Goal: Navigation & Orientation: Find specific page/section

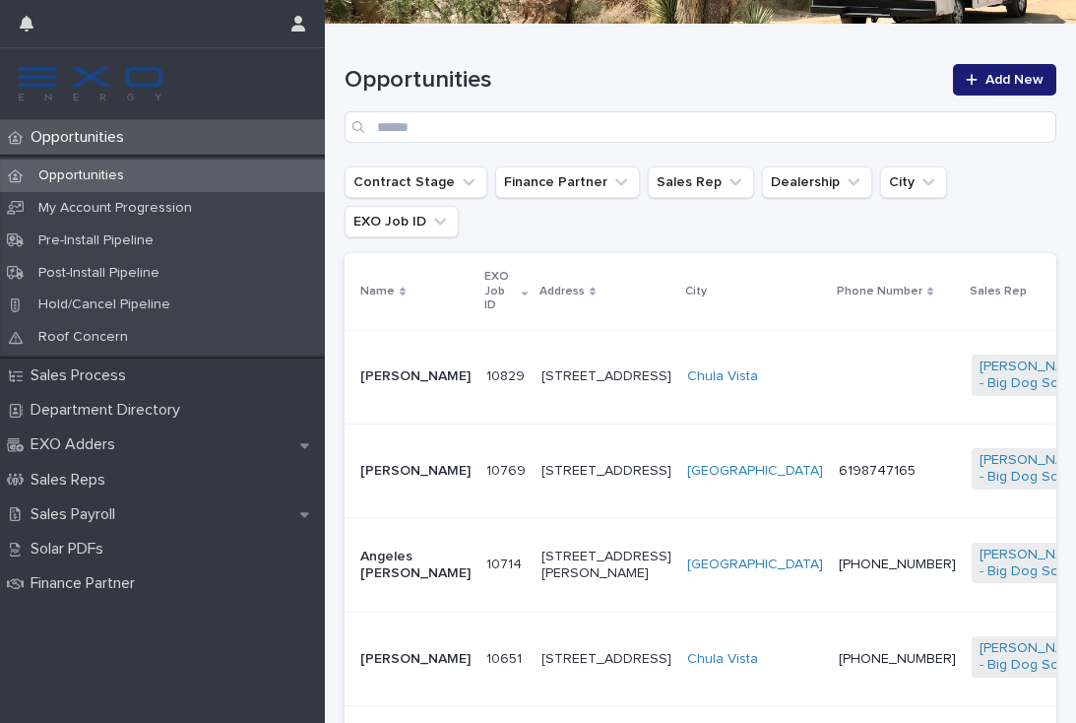
scroll to position [253, 0]
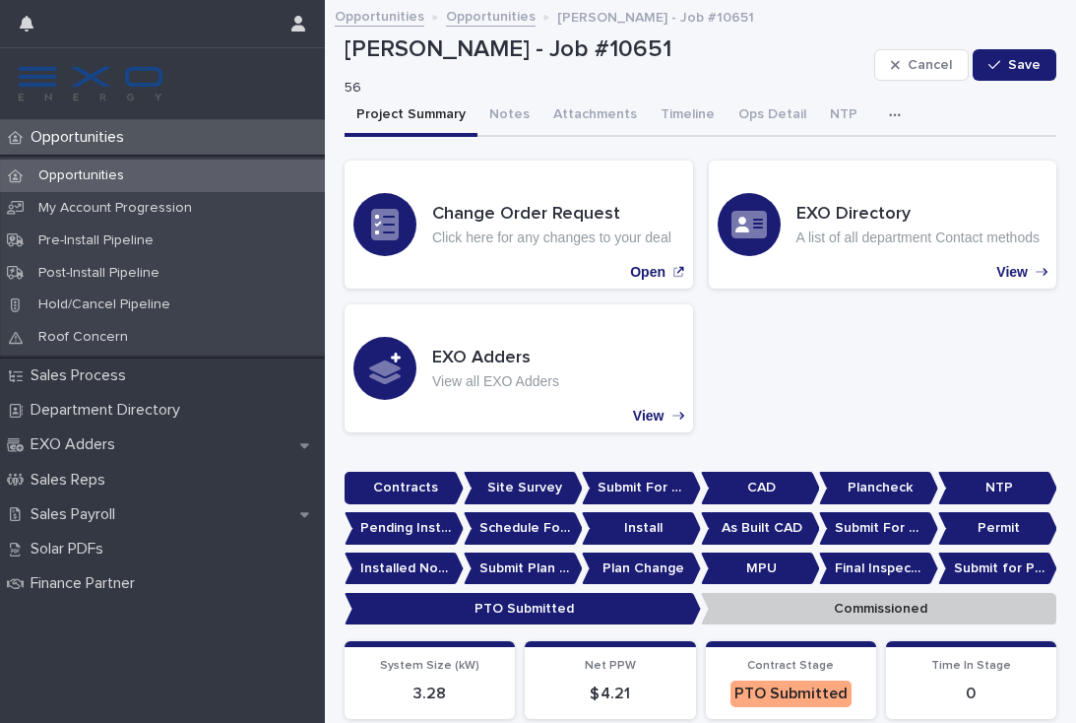
click at [87, 144] on p "Opportunities" at bounding box center [81, 137] width 117 height 19
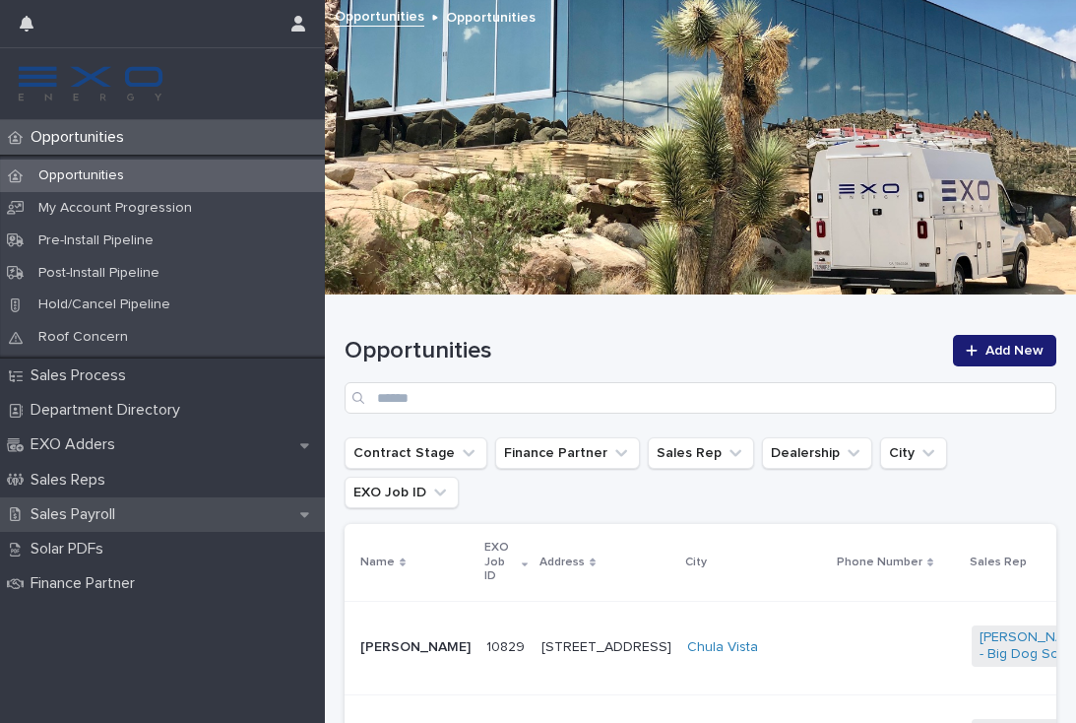
click at [79, 505] on p "Sales Payroll" at bounding box center [77, 514] width 108 height 19
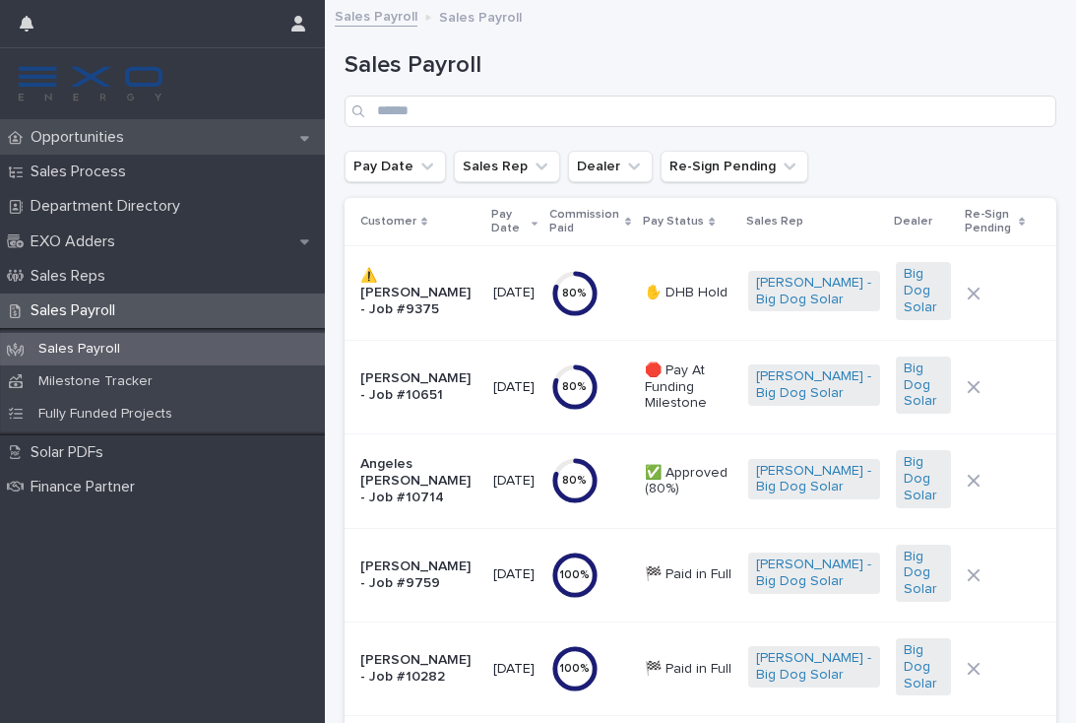
click at [128, 136] on p "Opportunities" at bounding box center [81, 137] width 117 height 19
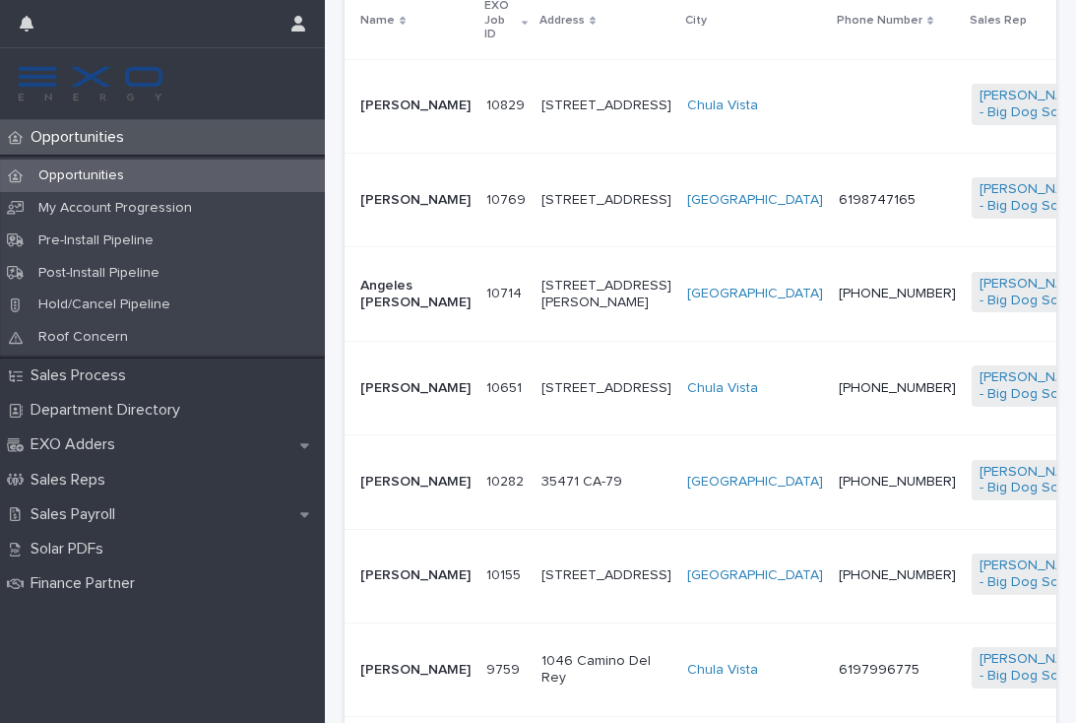
scroll to position [543, 0]
click at [565, 185] on div "[STREET_ADDRESS]" at bounding box center [607, 199] width 130 height 33
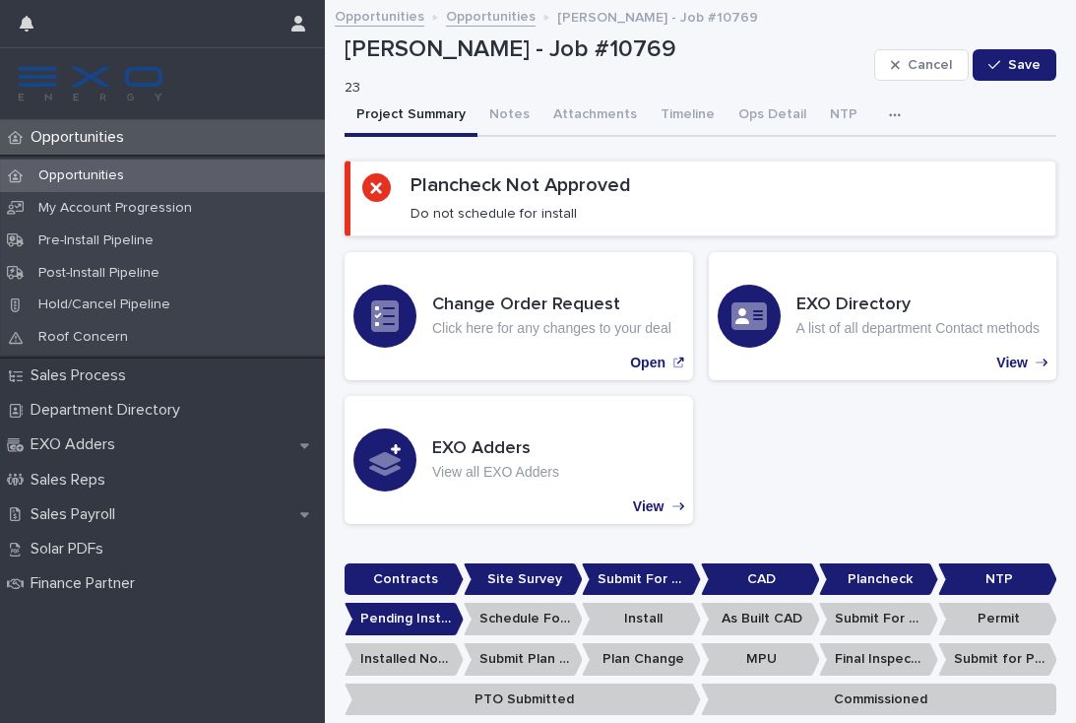
scroll to position [-1, 0]
click at [104, 186] on div "Opportunities" at bounding box center [162, 176] width 325 height 33
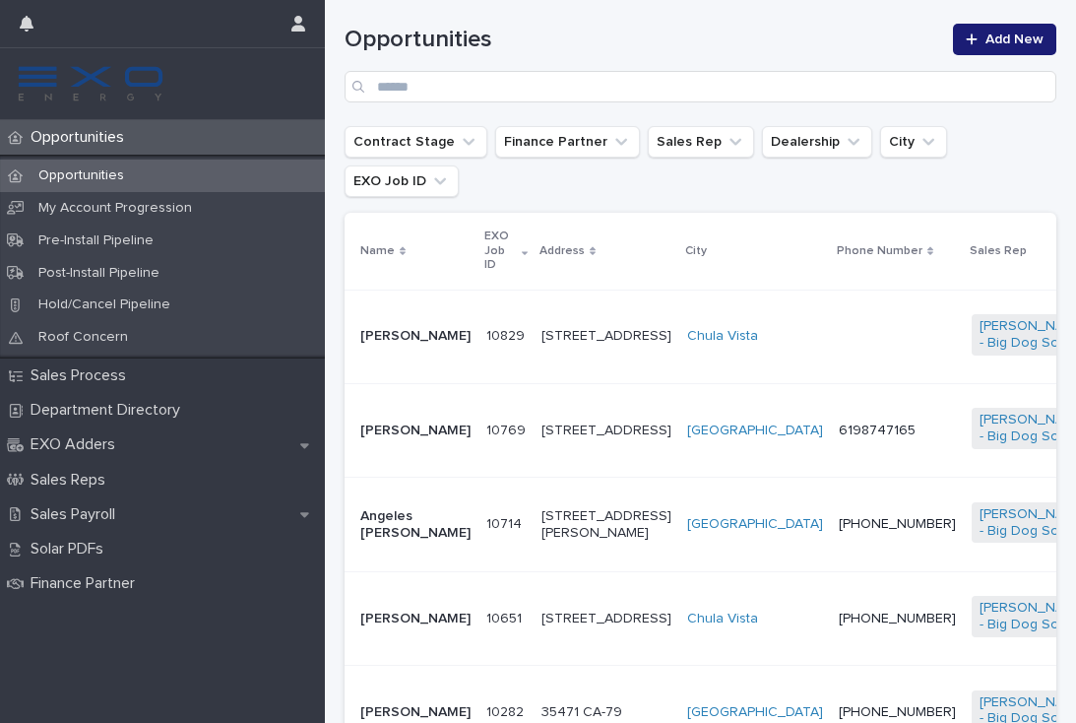
scroll to position [333, 0]
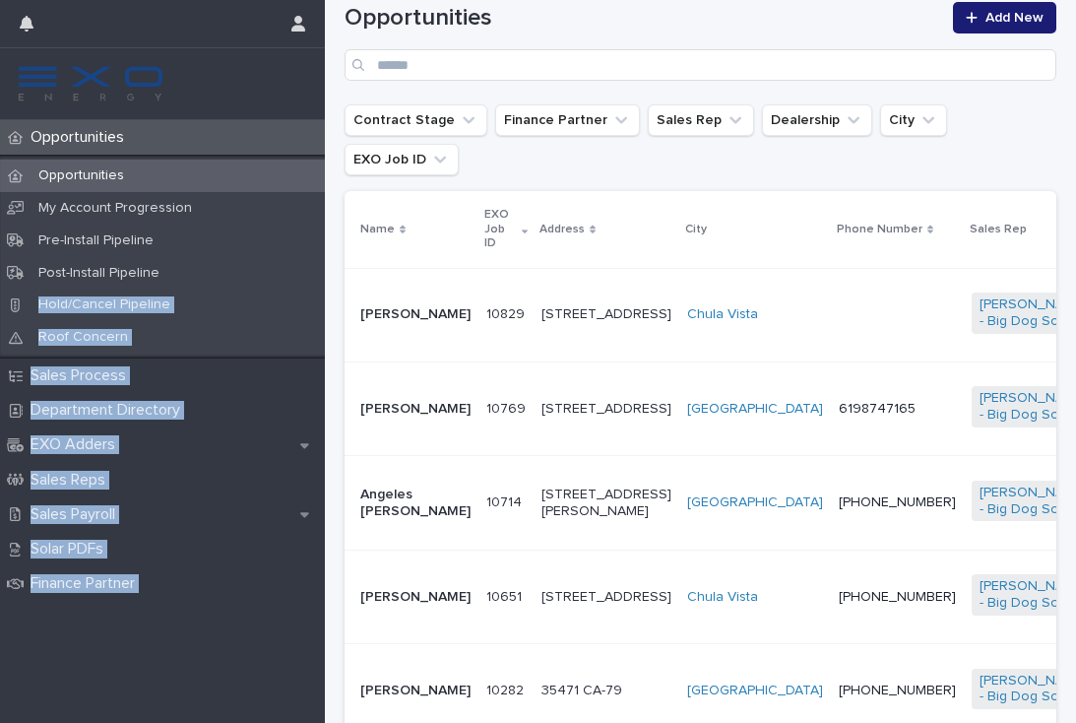
drag, startPoint x: 104, startPoint y: 281, endPoint x: 256, endPoint y: 670, distance: 417.6
click at [256, 670] on div "Opportunities Opportunities My Account Progression Pre-Install Pipeline Post-In…" at bounding box center [162, 421] width 325 height 603
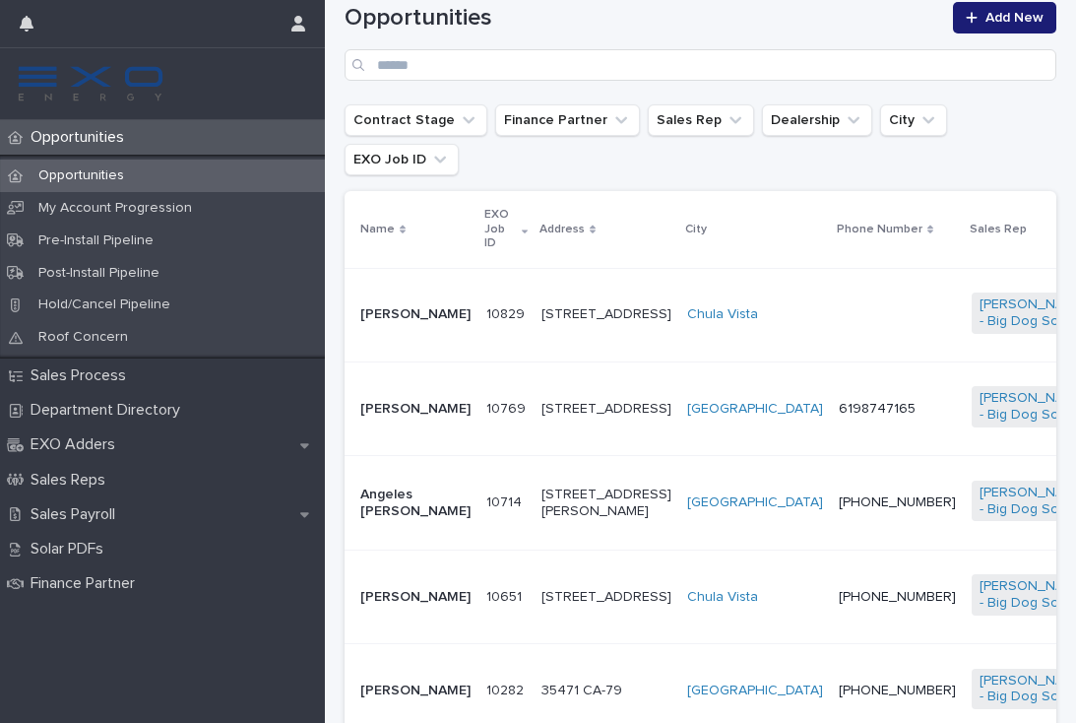
click at [256, 670] on div "Opportunities Opportunities My Account Progression Pre-Install Pipeline Post-In…" at bounding box center [162, 421] width 325 height 603
click at [174, 511] on div "Sales Payroll" at bounding box center [162, 514] width 325 height 34
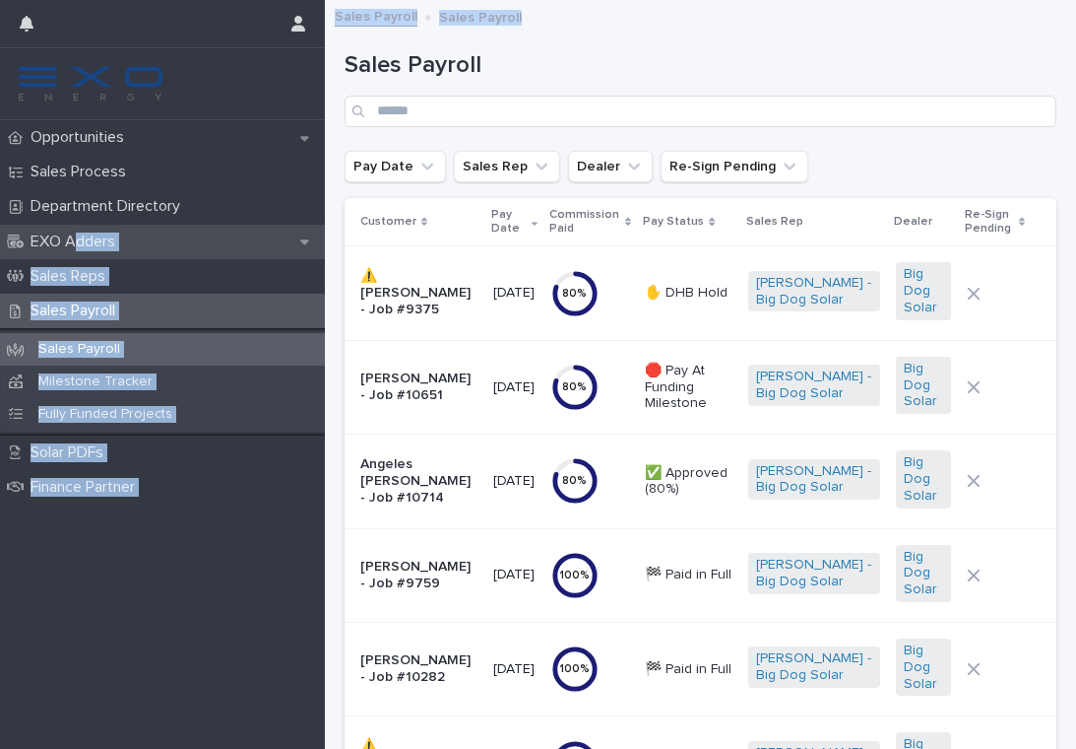
drag, startPoint x: 618, startPoint y: 20, endPoint x: 78, endPoint y: 231, distance: 579.8
click at [325, 231] on div "Opportunities Sales Process Department Directory EXO Adders Sales Reps Sales Pa…" at bounding box center [700, 676] width 751 height 1353
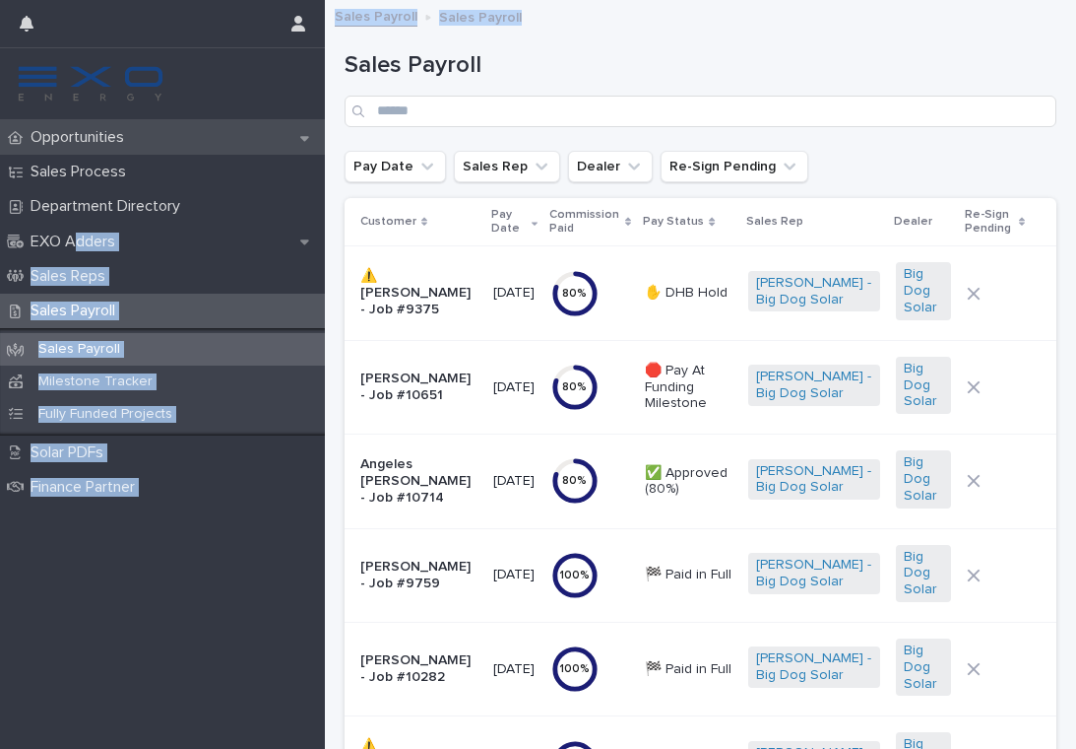
click at [82, 152] on div "Opportunities" at bounding box center [162, 137] width 325 height 34
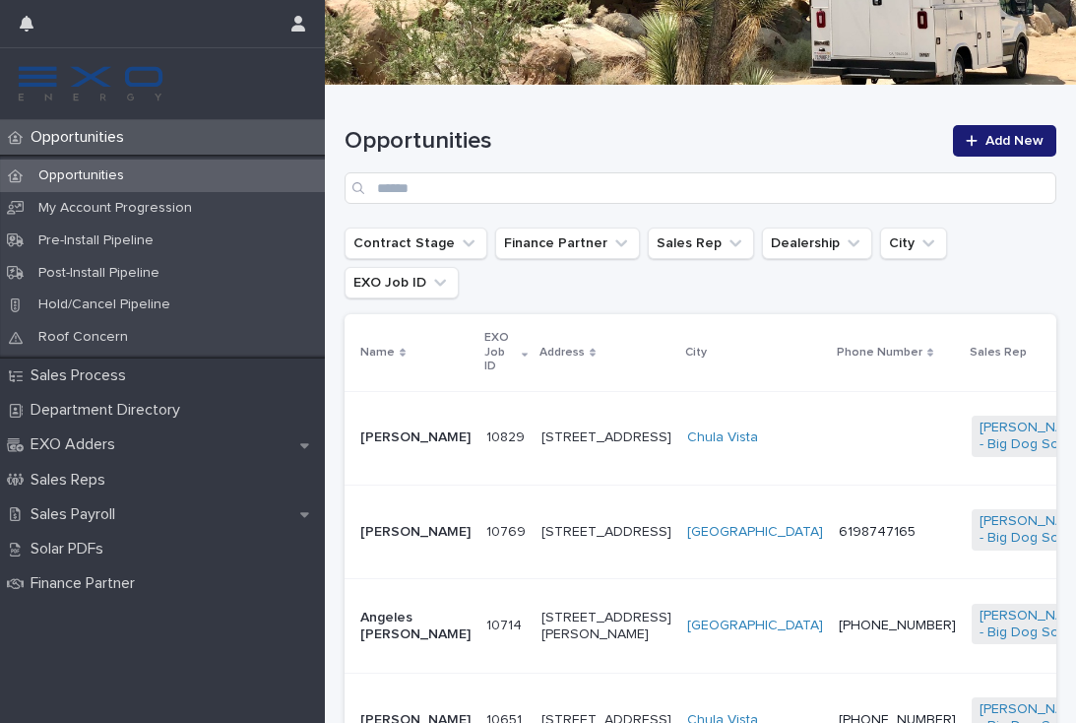
scroll to position [223, 0]
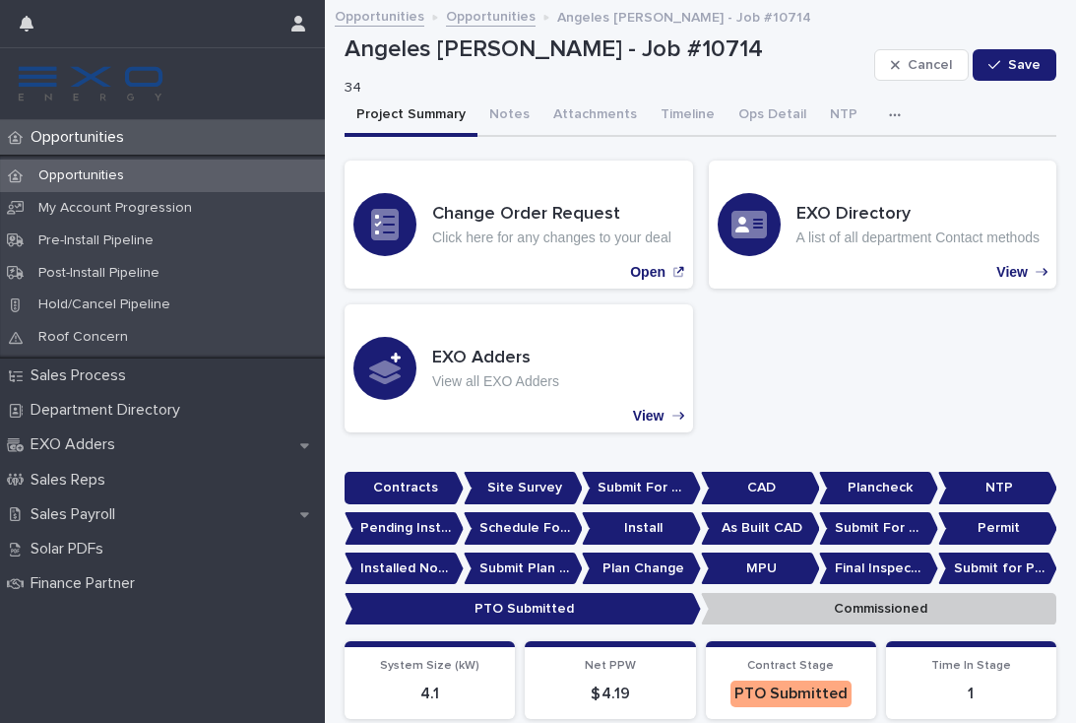
click at [79, 142] on p "Opportunities" at bounding box center [81, 137] width 117 height 19
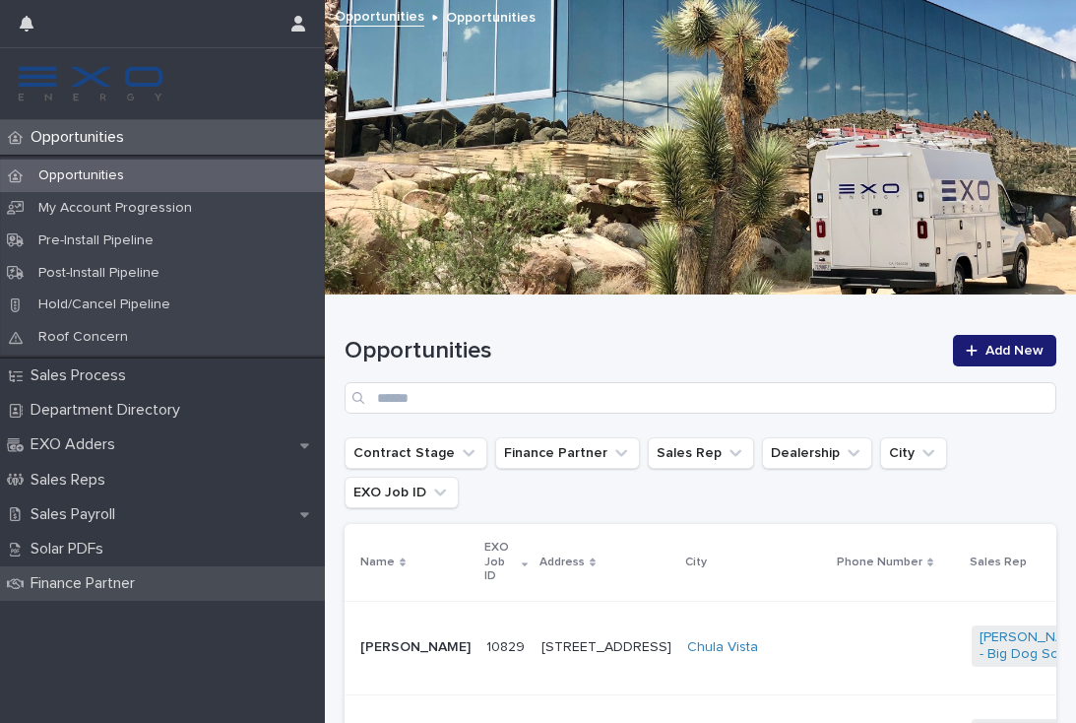
click at [148, 577] on p "Finance Partner" at bounding box center [87, 583] width 128 height 19
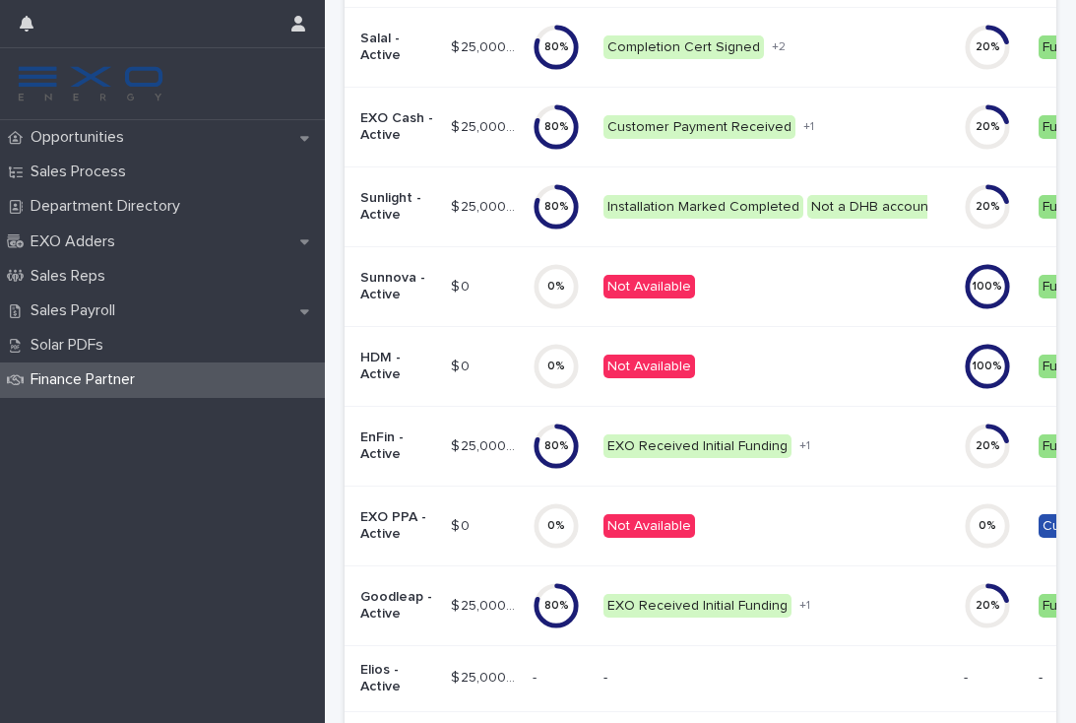
scroll to position [495, 0]
